Goal: Task Accomplishment & Management: Complete application form

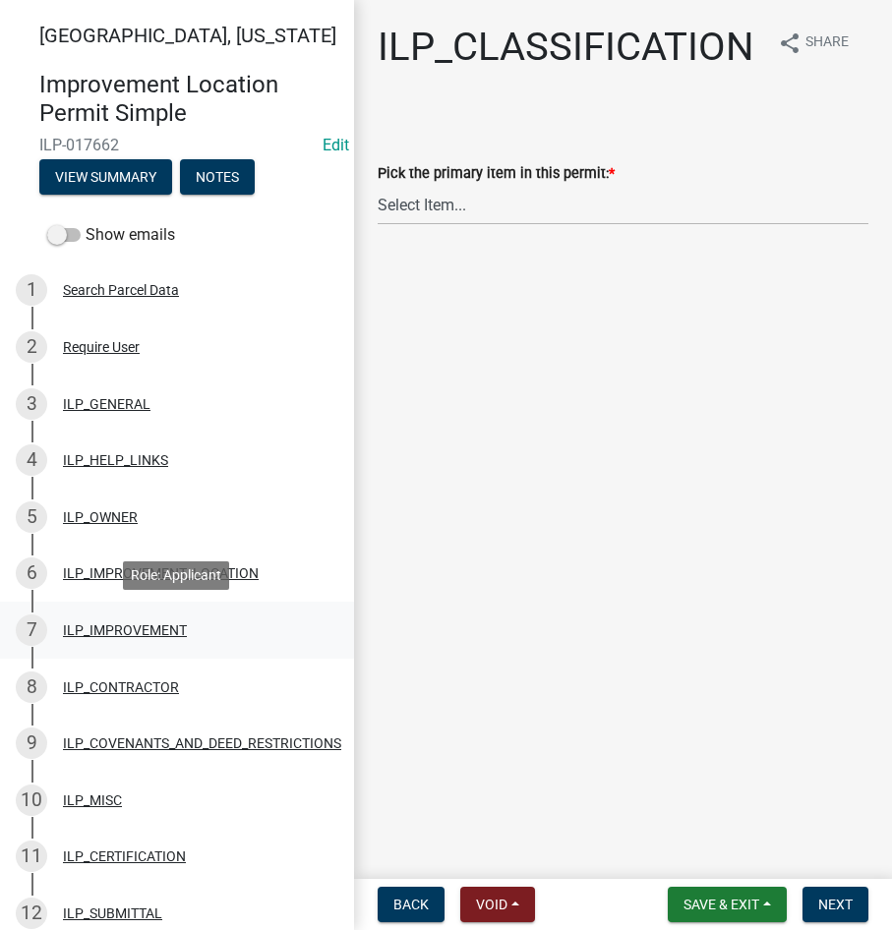
click at [133, 635] on div "ILP_IMPROVEMENT" at bounding box center [125, 630] width 124 height 14
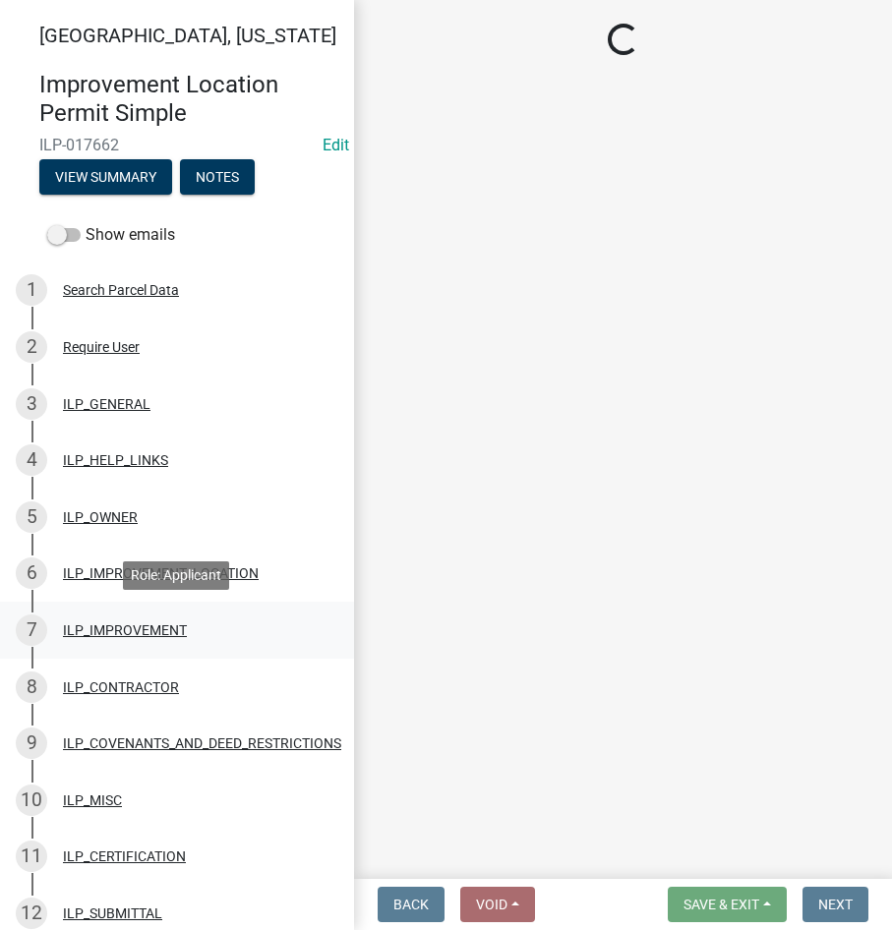
select select "71b507d0-569d-4a0a-b334-f72445909e69"
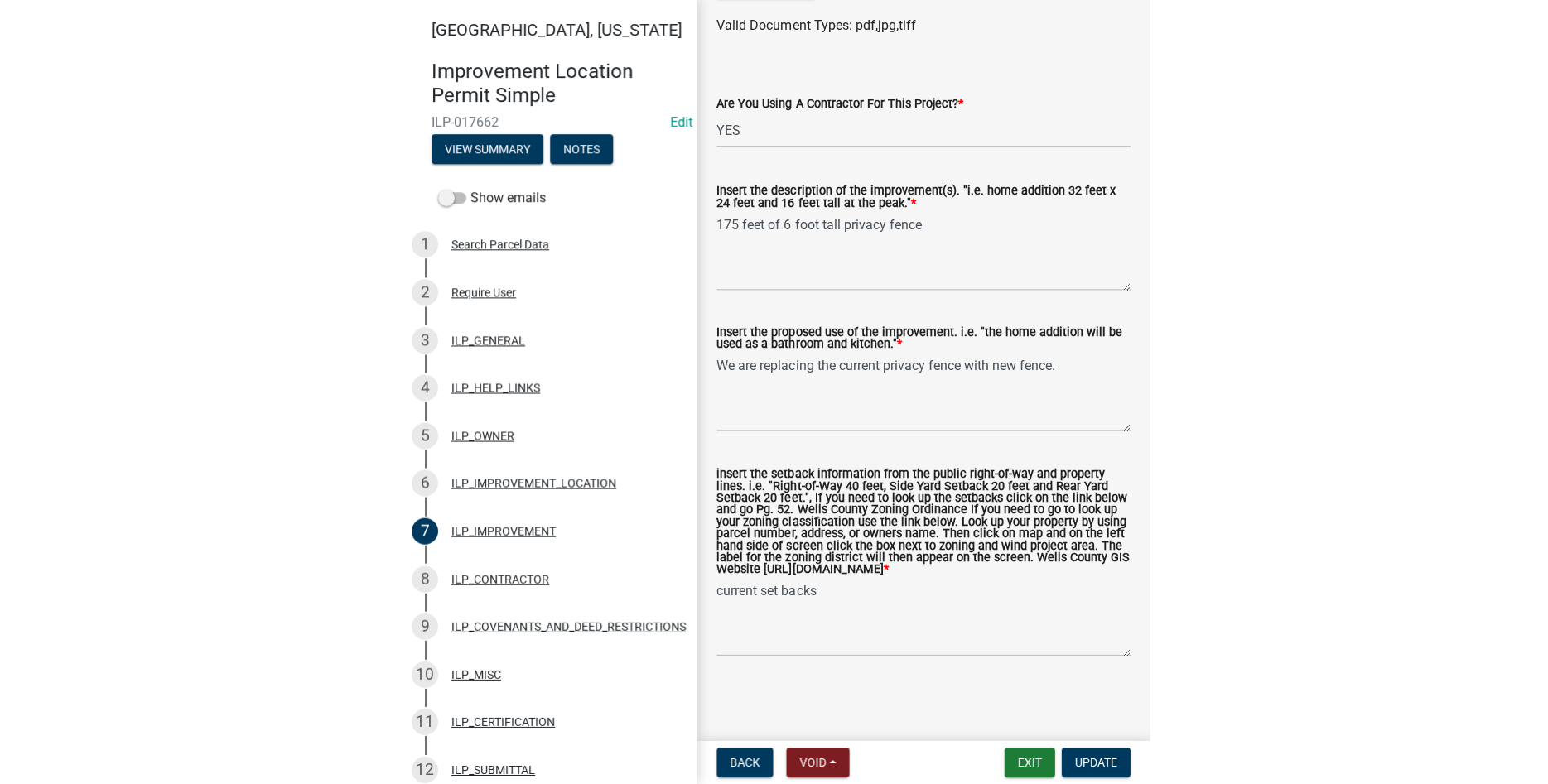
scroll to position [666, 0]
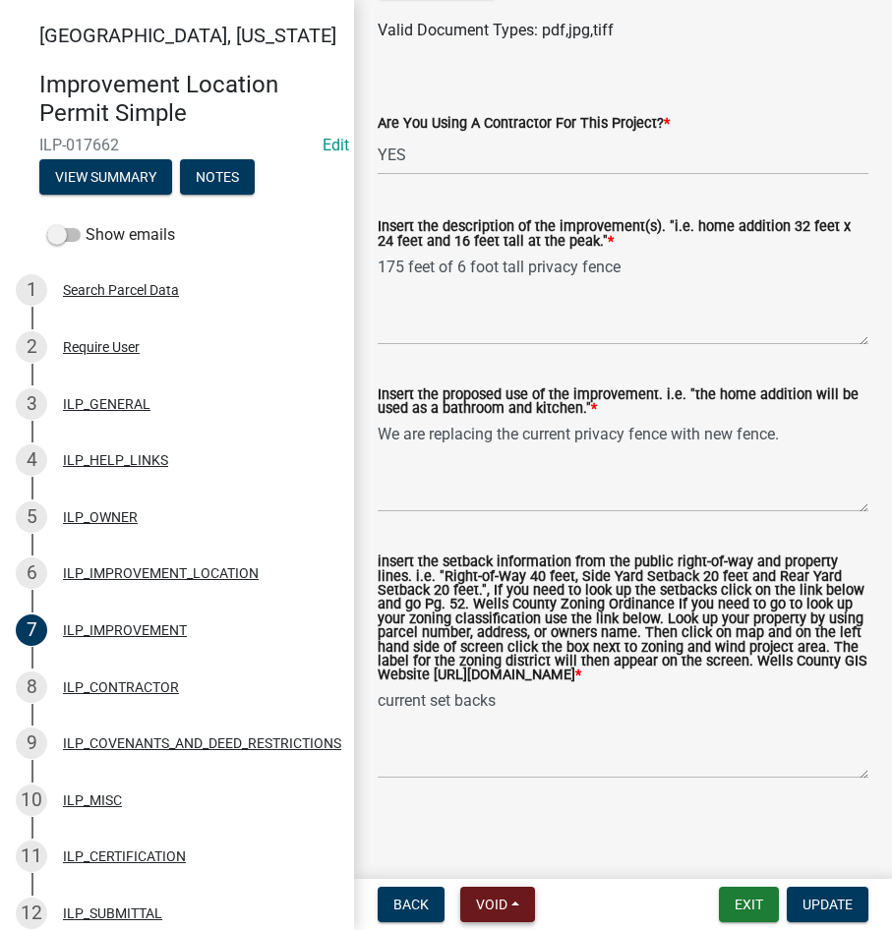
click at [512, 894] on button "Void" at bounding box center [497, 904] width 75 height 35
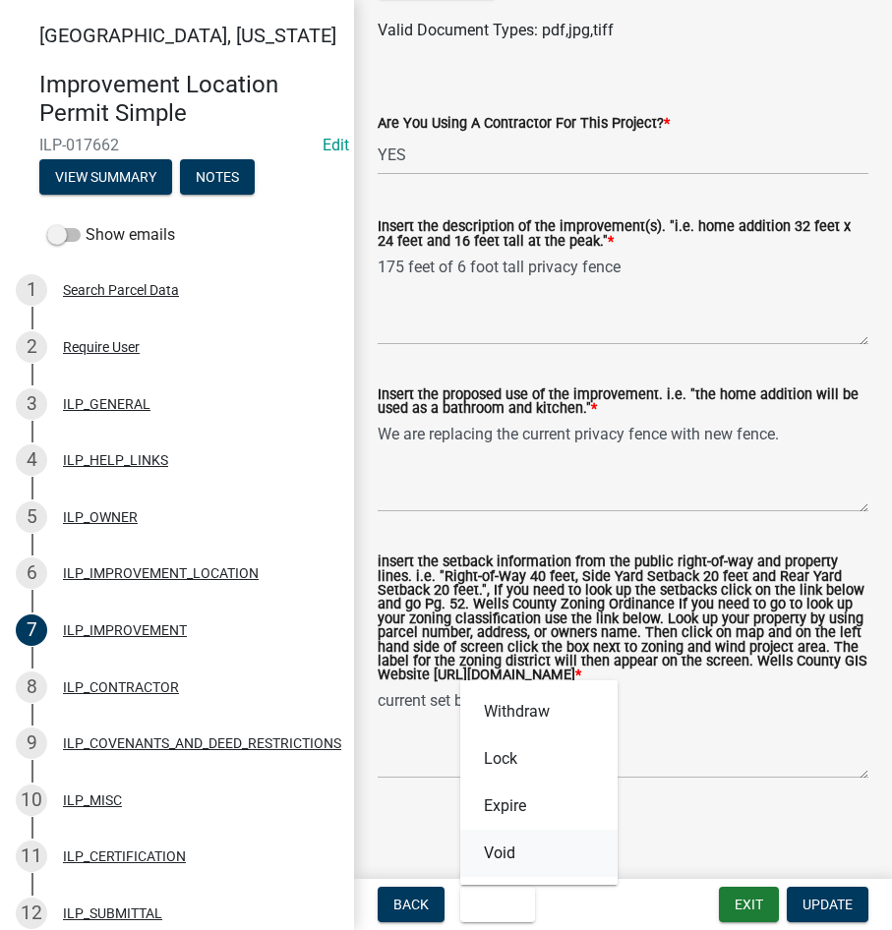
click at [520, 854] on button "Void" at bounding box center [538, 853] width 157 height 47
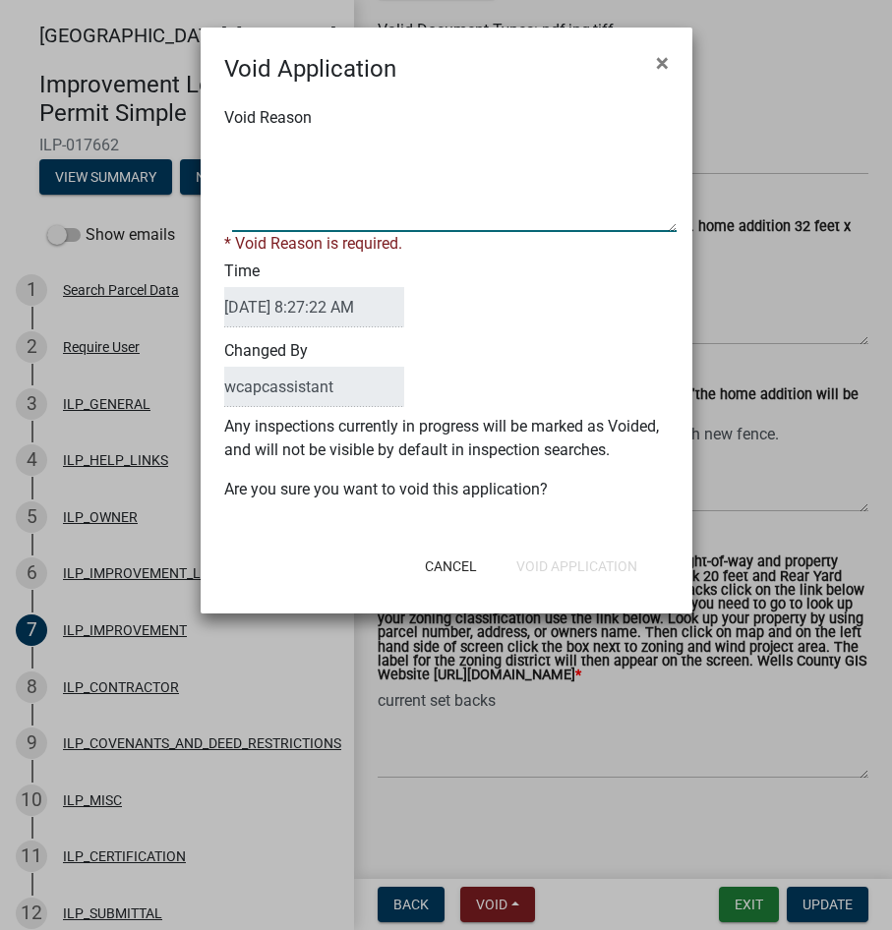
click at [386, 186] on textarea "Void Reason" at bounding box center [454, 183] width 444 height 98
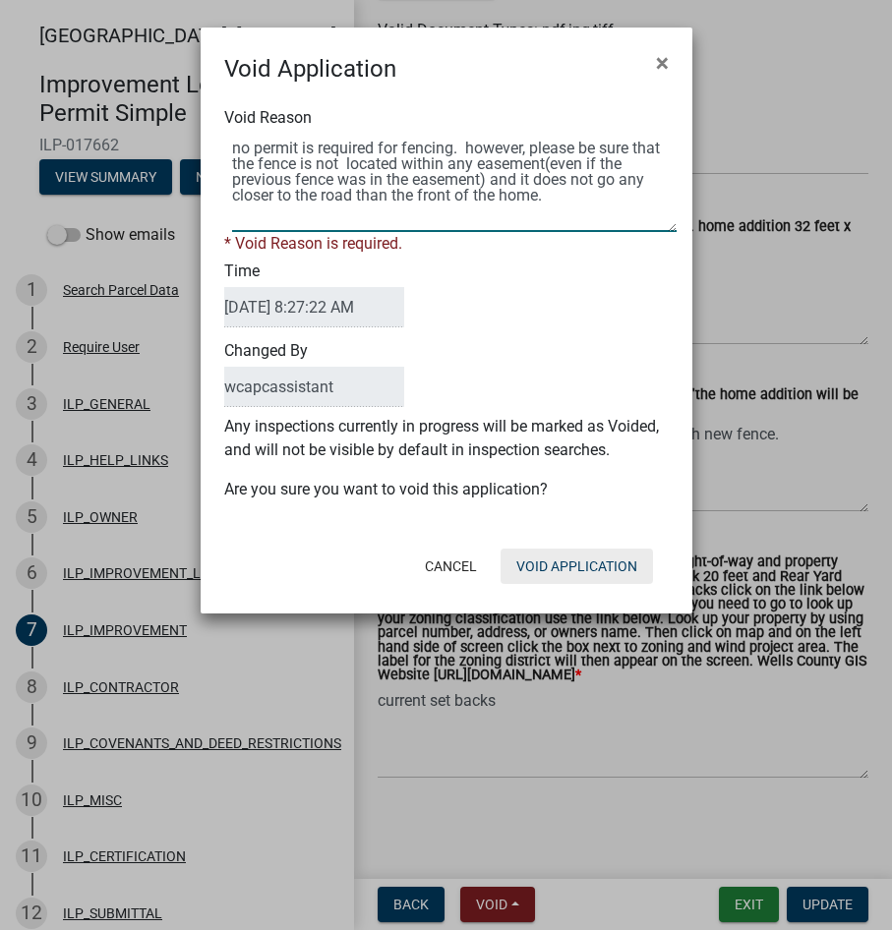
type textarea "no permit is required for fencing. however, please be sure that the fence is no…"
click at [545, 558] on button "Void Application" at bounding box center [577, 566] width 152 height 35
